Goal: Task Accomplishment & Management: Complete application form

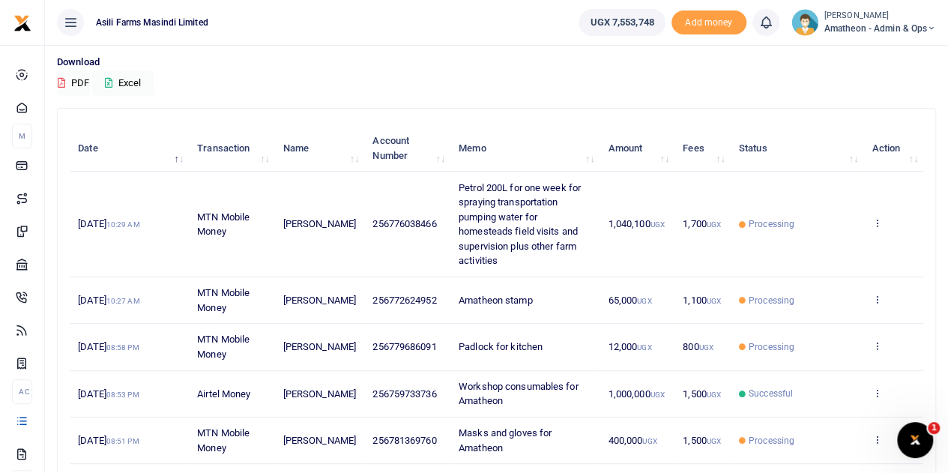
scroll to position [75, 0]
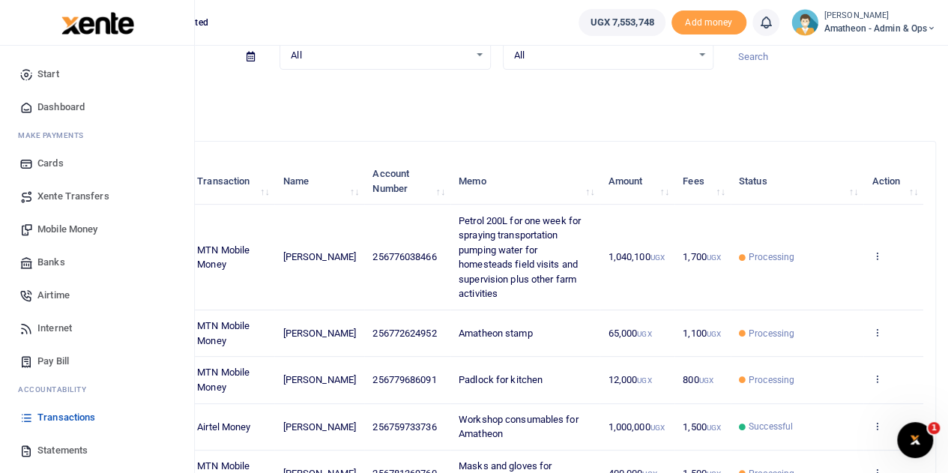
click at [54, 259] on span "Banks" at bounding box center [51, 262] width 28 height 15
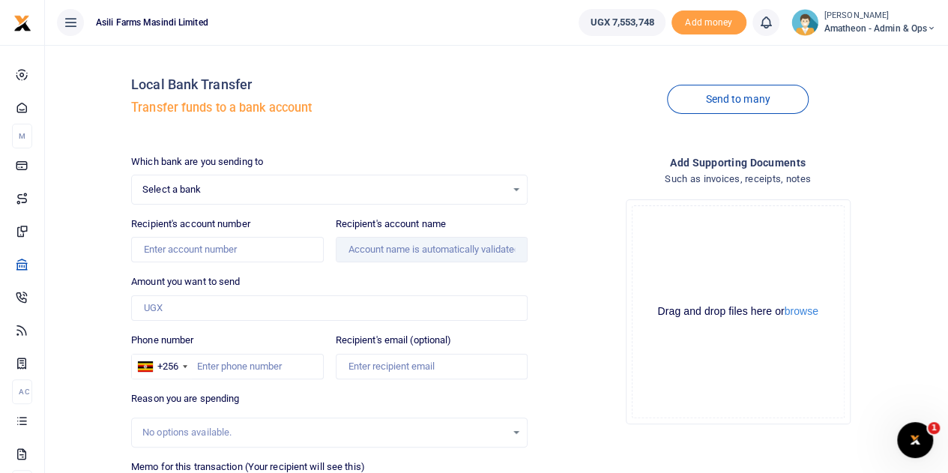
click at [513, 187] on div "Select a bank Select an option..." at bounding box center [329, 189] width 395 height 16
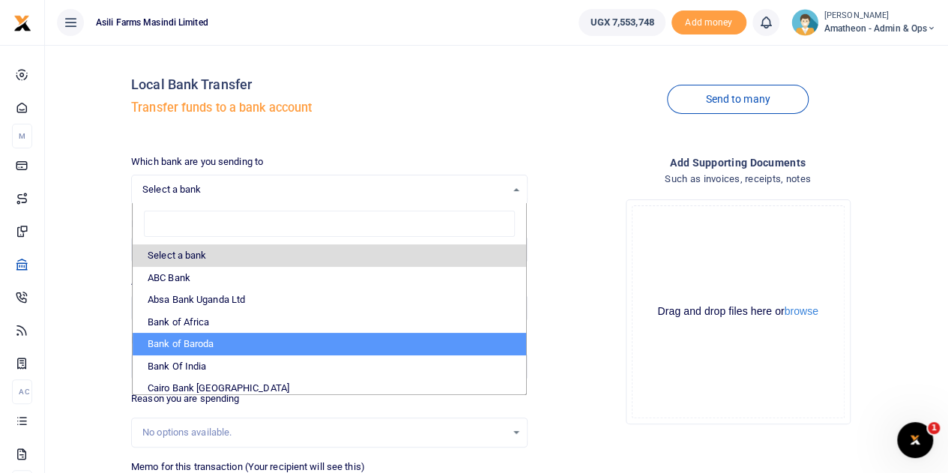
scroll to position [75, 0]
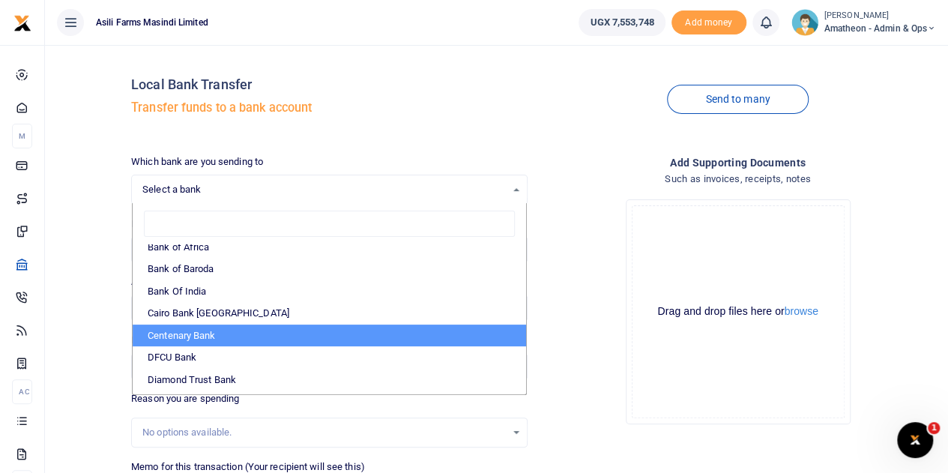
click at [174, 330] on li "Centenary Bank" at bounding box center [329, 335] width 393 height 22
select select "CENT"
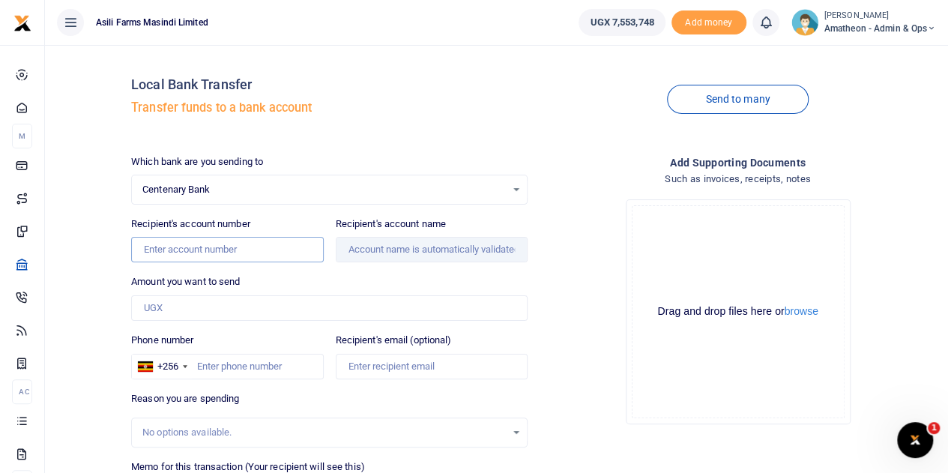
click at [196, 253] on input "Recipient's account number" at bounding box center [227, 249] width 192 height 25
paste input "3100065964"
type input "3100065964"
click at [220, 307] on input "Amount you want to send" at bounding box center [329, 307] width 396 height 25
type input "1,060,000"
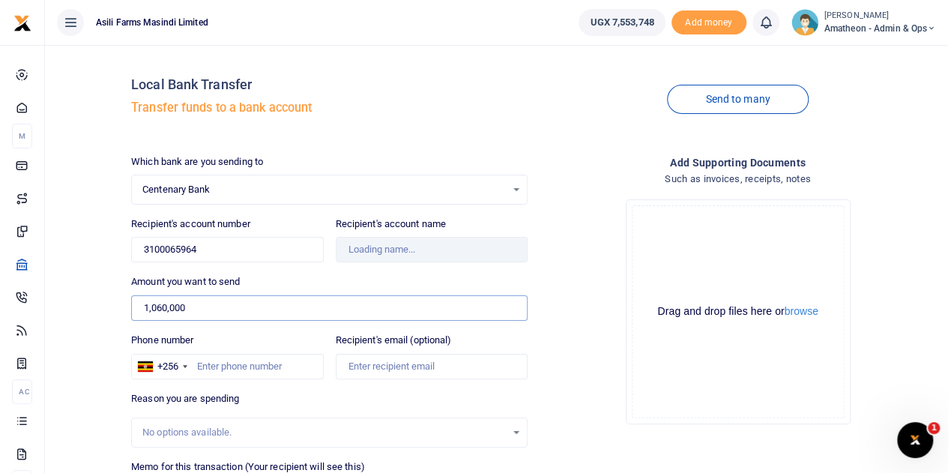
type input "Solar Nation Smc Limited"
type input "1,060,000"
click at [558, 362] on div "Drop your files here Drag and drop files here or browse Powered by Uppy" at bounding box center [738, 311] width 396 height 249
click at [800, 312] on button "browse" at bounding box center [802, 311] width 34 height 11
click at [806, 312] on button "browse" at bounding box center [802, 311] width 34 height 11
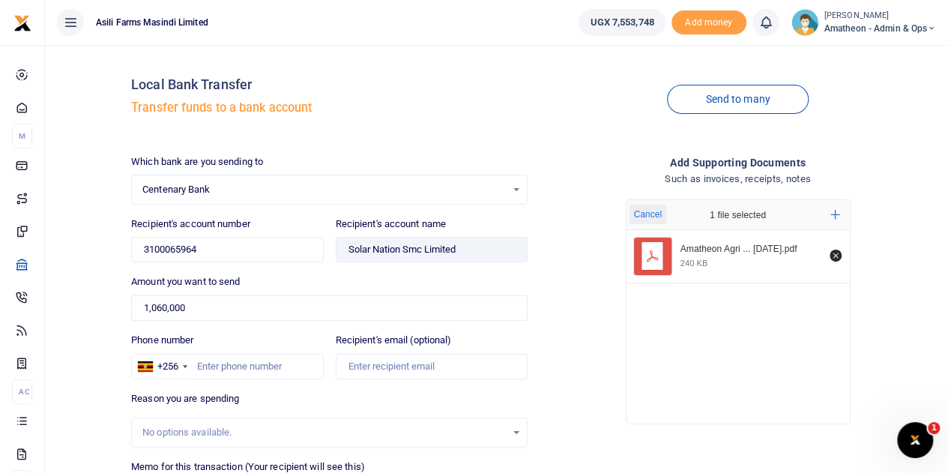
scroll to position [164, 0]
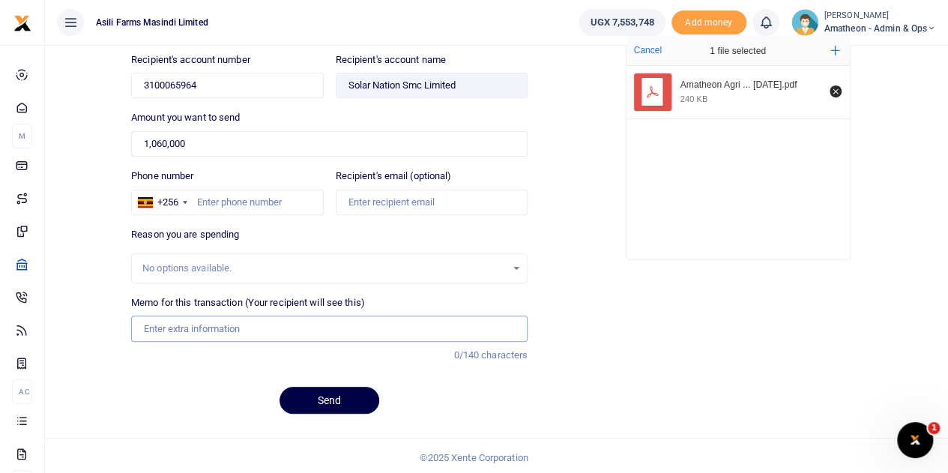
click at [172, 327] on input "Memo for this transaction (Your recipient will see this)" at bounding box center [329, 327] width 396 height 25
paste input "Solar Flood Lights-SFL4.0, 105W,3.2V/80(±5) AH, Light Power is 5800Lm (Includin…"
click at [185, 324] on input "Solar Flood Lights-SFL4.0, 105W,3.2V/80(±5) AH, Light Power is 5800Lm (Includin…" at bounding box center [329, 327] width 396 height 25
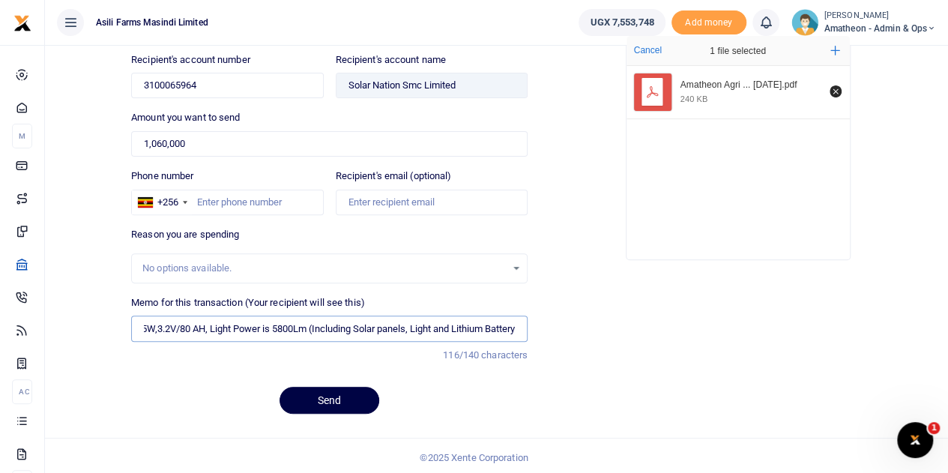
click at [201, 326] on input "Solar Flood Lights-SFL4.0, 105W,3.2V/80 AH, Light Power is 5800Lm (Including So…" at bounding box center [329, 327] width 396 height 25
click at [148, 327] on input "Solar Flood Lights-SFL4.0, 105W,3.2V/80 AH Light Power is 5800Lm (Including Sol…" at bounding box center [329, 327] width 396 height 25
click at [405, 327] on input "Solar Flood Lights-SFL4.0, 105W,3.2V/80 AH Light Power is 5800Lm (Including Sol…" at bounding box center [329, 327] width 396 height 25
click at [309, 324] on input "Solar Flood Lights-SFL4.0, 105W,3.2V/80 AH Light Power is 5800Lm (Including Sol…" at bounding box center [329, 327] width 396 height 25
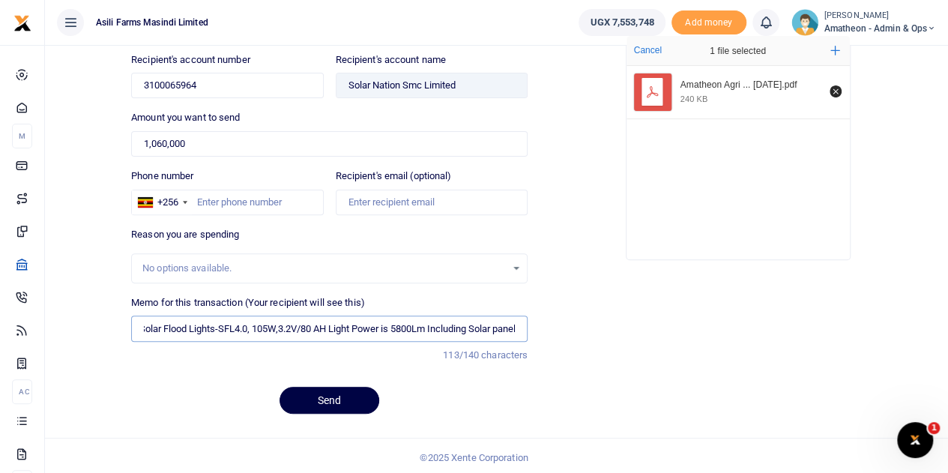
scroll to position [0, 0]
click at [223, 324] on input "Solar Flood Lights-SFL4.0, 105W,3.2V/80 AH Light Power is 5800Lm Including Sola…" at bounding box center [329, 327] width 396 height 25
click at [249, 326] on input "Solar Flood Lights SFL4.0, 105W,3.2V/80 AH Light Power is 5800Lm Including Sola…" at bounding box center [329, 327] width 396 height 25
click at [255, 324] on input "Solar Flood Lights SFL4 0, 105W,3.2V/80 AH Light Power is 5800Lm Including Sola…" at bounding box center [329, 327] width 396 height 25
click at [282, 324] on input "Solar Flood Lights SFL4 0 105W,3.2V/80 AH Light Power is 5800Lm Including Solar…" at bounding box center [329, 327] width 396 height 25
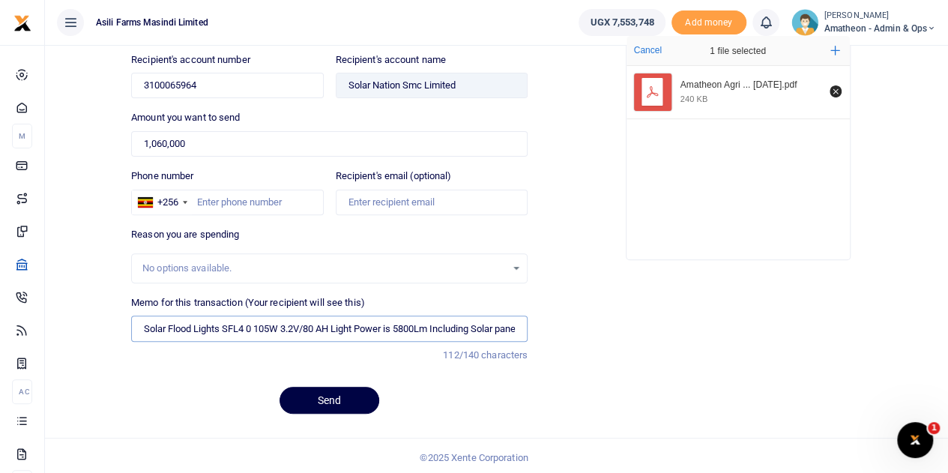
click at [291, 324] on input "Solar Flood Lights SFL4 0 105W 3.2V/80 AH Light Power is 5800Lm Including Solar…" at bounding box center [329, 327] width 396 height 25
click at [303, 322] on input "Solar Flood Lights SFL4 0 105W 3 2V/80 AH Light Power is 5800Lm Including Solar…" at bounding box center [329, 327] width 396 height 25
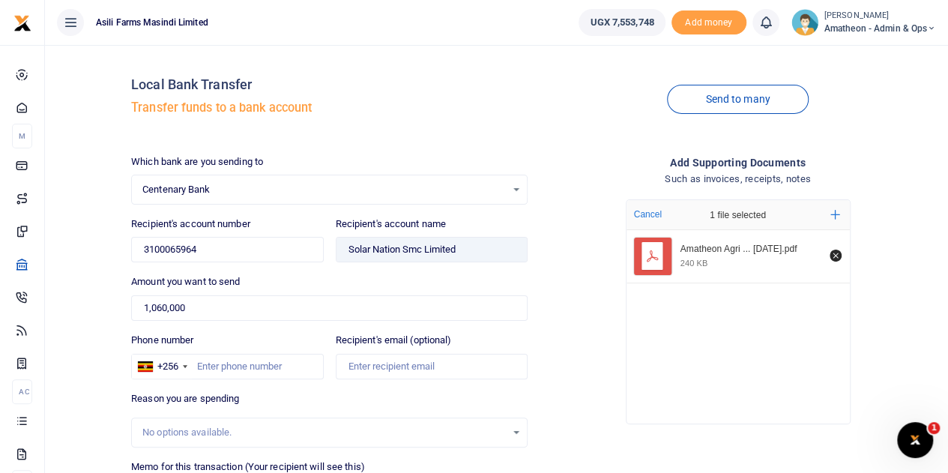
type input "Solar Flood Lights SFL4 0 105W 3 2V 80 AH Light Power is 5800Lm Including Solar…"
click at [253, 363] on input "Phone number" at bounding box center [227, 366] width 192 height 25
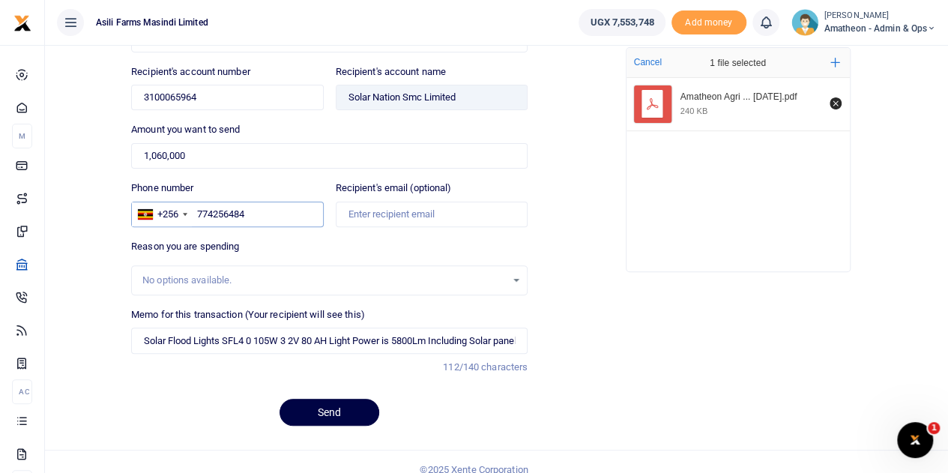
scroll to position [164, 0]
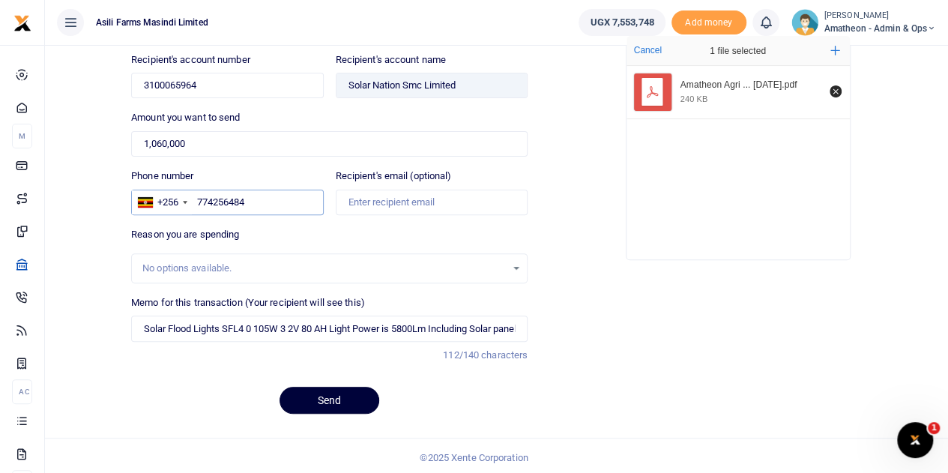
type input "774256484"
click at [328, 392] on button "Send" at bounding box center [330, 400] width 100 height 27
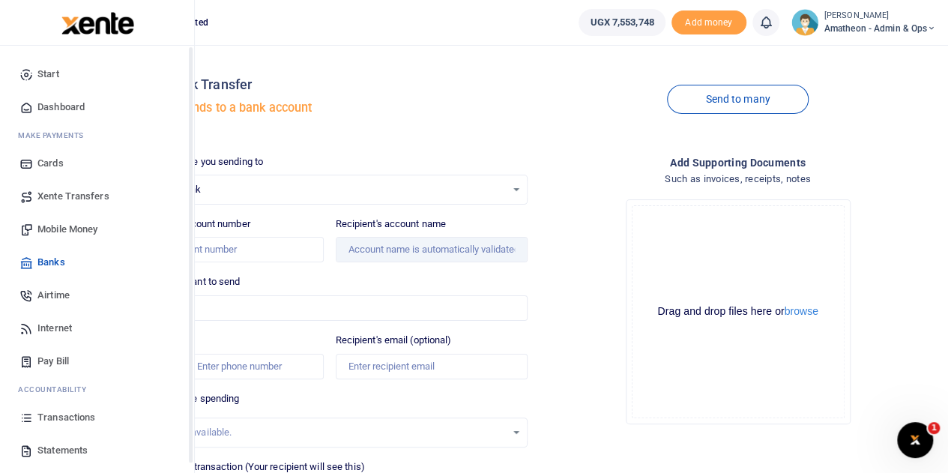
click at [43, 413] on span "Transactions" at bounding box center [66, 417] width 58 height 15
